Goal: Check status: Check status

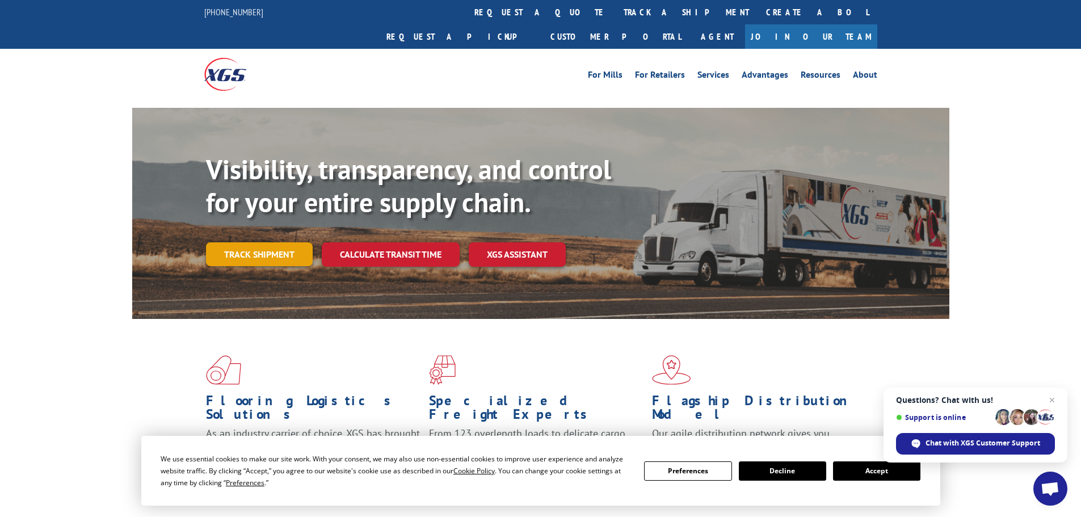
click at [267, 242] on link "Track shipment" at bounding box center [259, 254] width 107 height 24
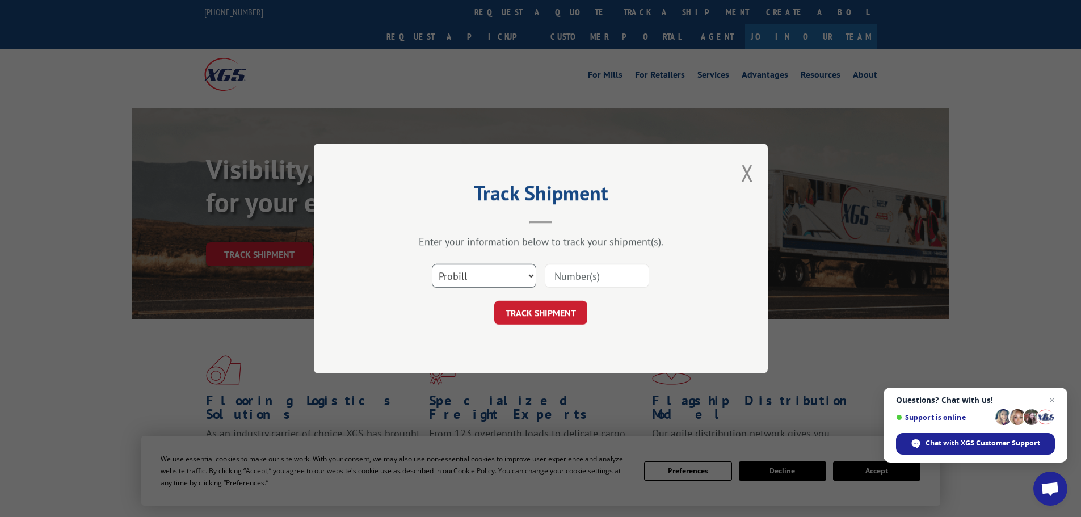
drag, startPoint x: 530, startPoint y: 274, endPoint x: 524, endPoint y: 280, distance: 8.9
click at [530, 274] on select "Select category... Probill BOL PO" at bounding box center [484, 276] width 104 height 24
select select "bol"
click at [432, 264] on select "Select category... Probill BOL PO" at bounding box center [484, 276] width 104 height 24
click at [564, 277] on input at bounding box center [597, 276] width 104 height 24
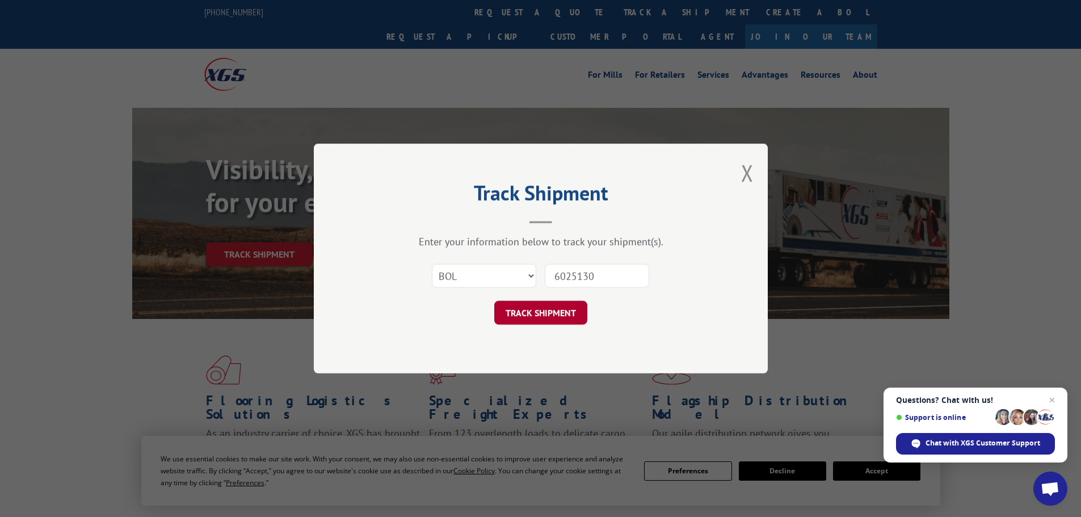
type input "6025130"
click at [554, 316] on button "TRACK SHIPMENT" at bounding box center [540, 313] width 93 height 24
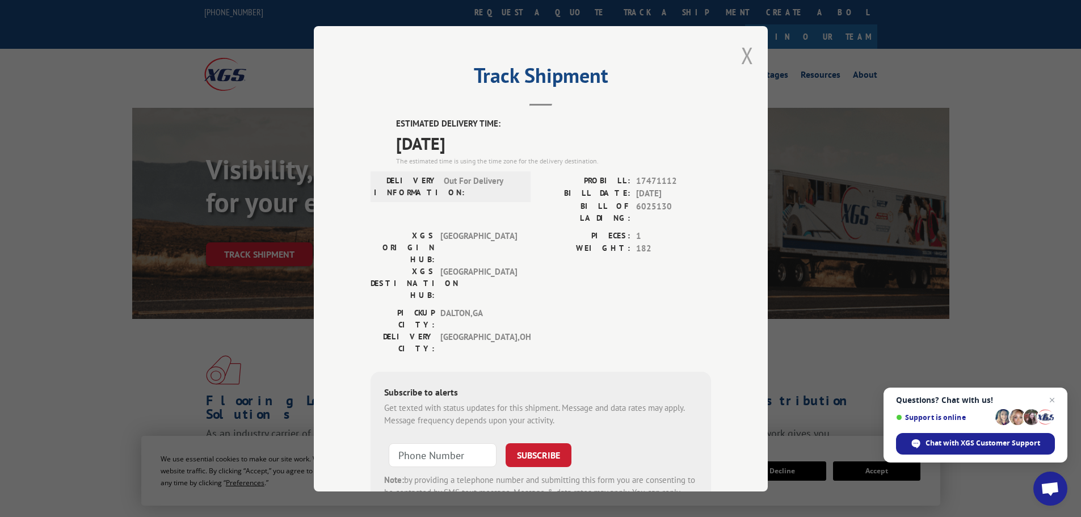
click at [742, 56] on button "Close modal" at bounding box center [747, 55] width 12 height 30
